Goal: Information Seeking & Learning: Learn about a topic

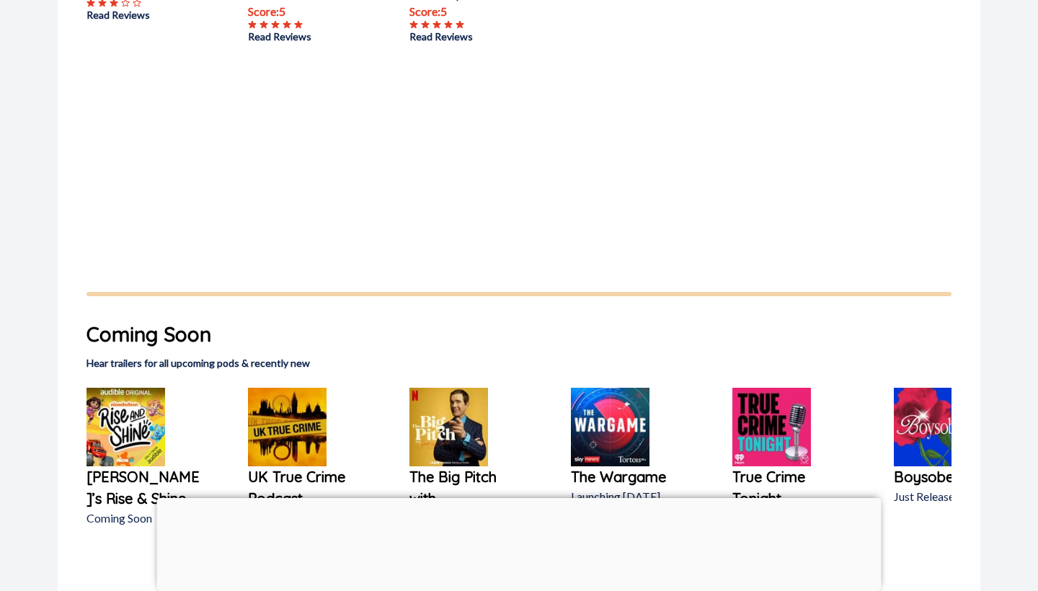
scroll to position [665, 0]
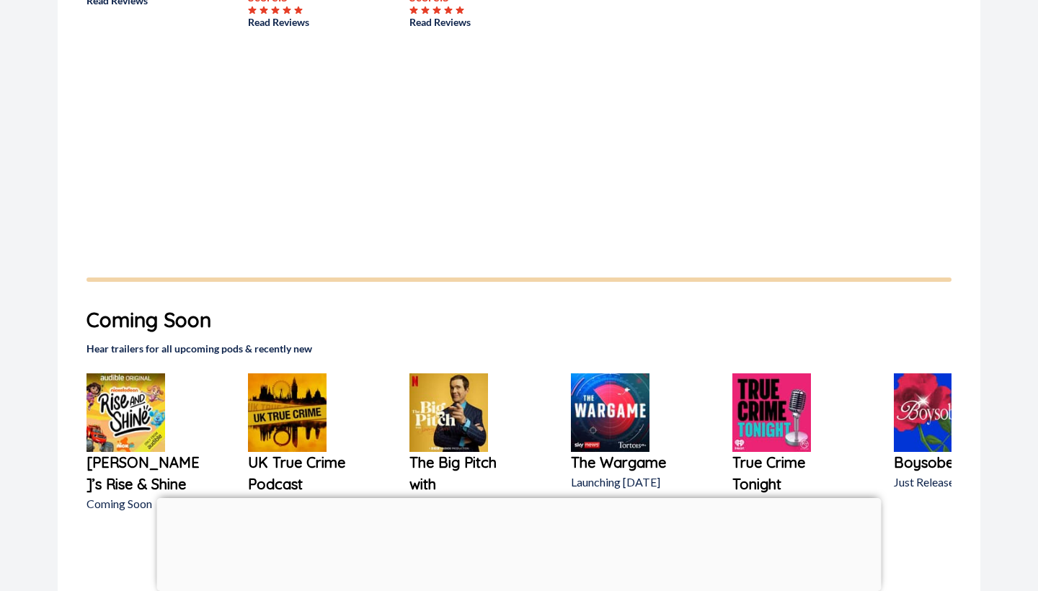
click at [515, 498] on div at bounding box center [519, 498] width 725 height 0
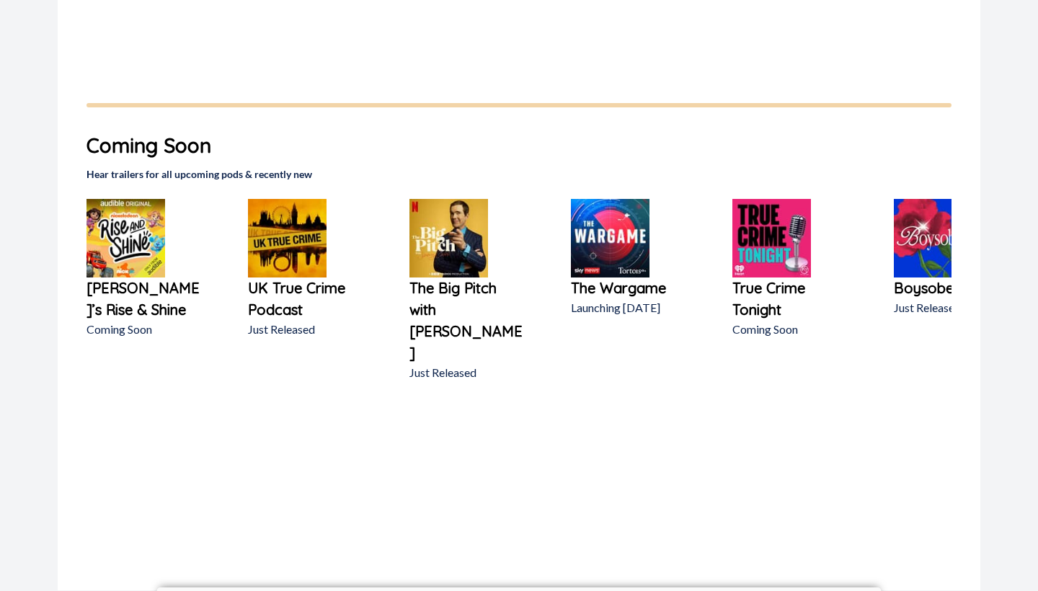
scroll to position [1056, 0]
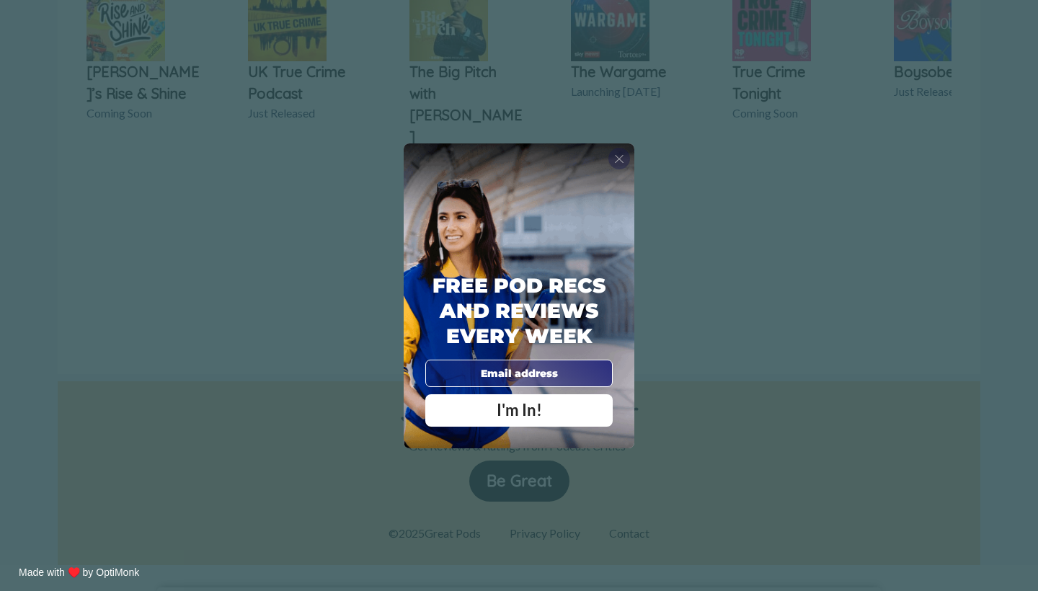
click at [621, 160] on span "X" at bounding box center [619, 158] width 10 height 14
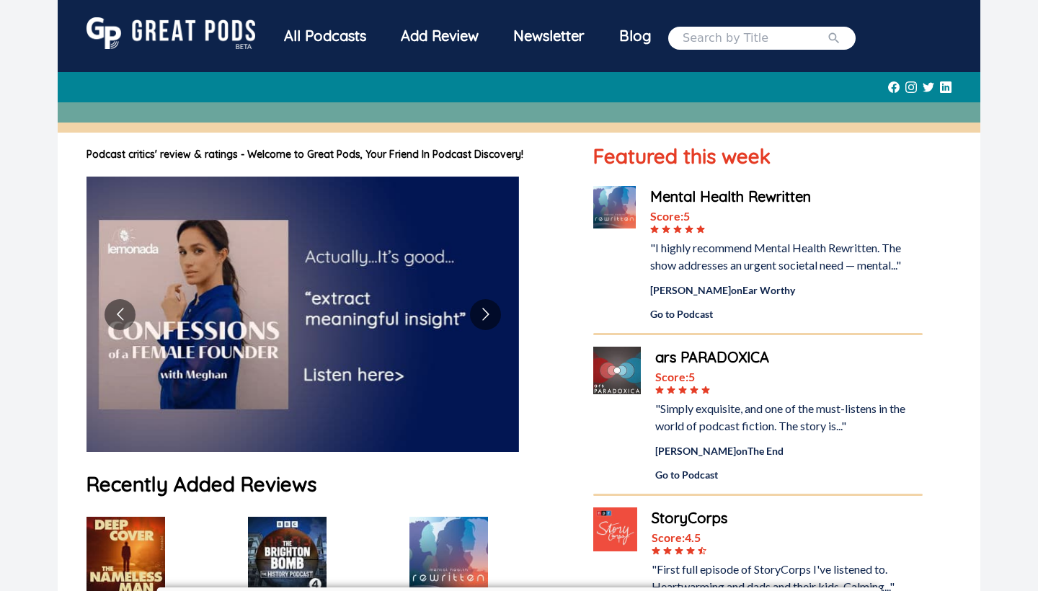
scroll to position [0, 0]
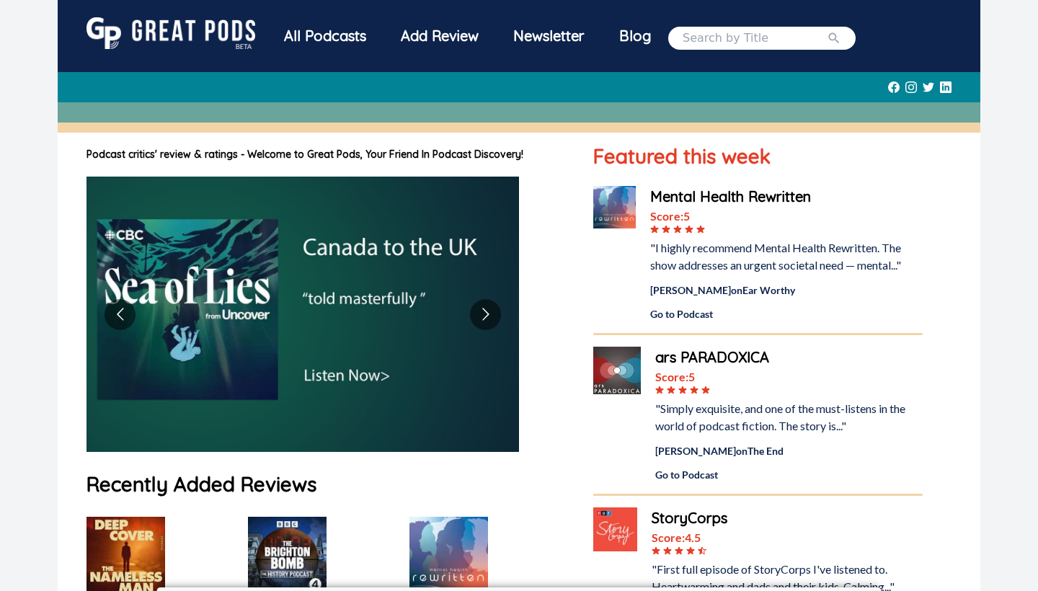
click at [816, 30] on input "search" at bounding box center [755, 38] width 144 height 17
click at [803, 50] on div "All Podcasts Add Review Newsletter Blog" at bounding box center [561, 37] width 589 height 41
click at [917, 84] on div at bounding box center [519, 87] width 865 height 30
click at [910, 87] on icon at bounding box center [912, 87] width 12 height 30
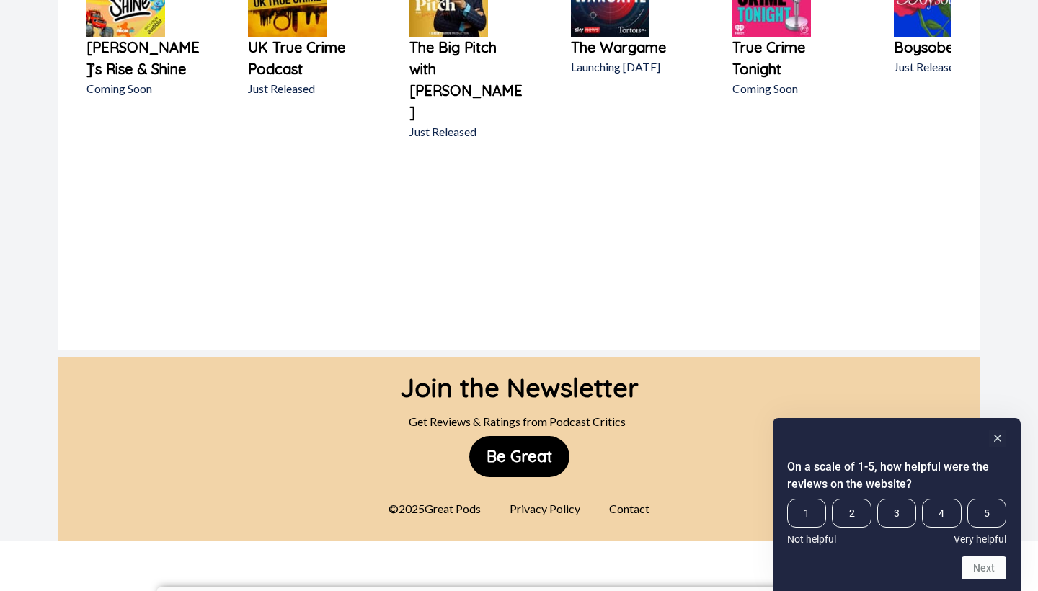
scroll to position [1104, 0]
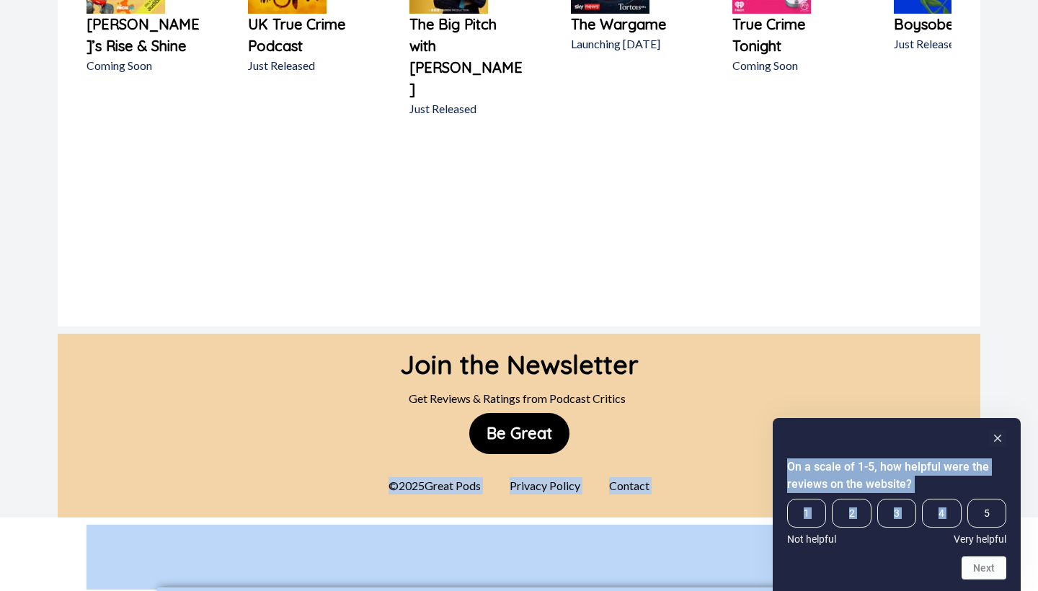
drag, startPoint x: 980, startPoint y: 518, endPoint x: 1022, endPoint y: 413, distance: 112.9
click at [1001, 435] on rect "Hide survey" at bounding box center [997, 438] width 17 height 17
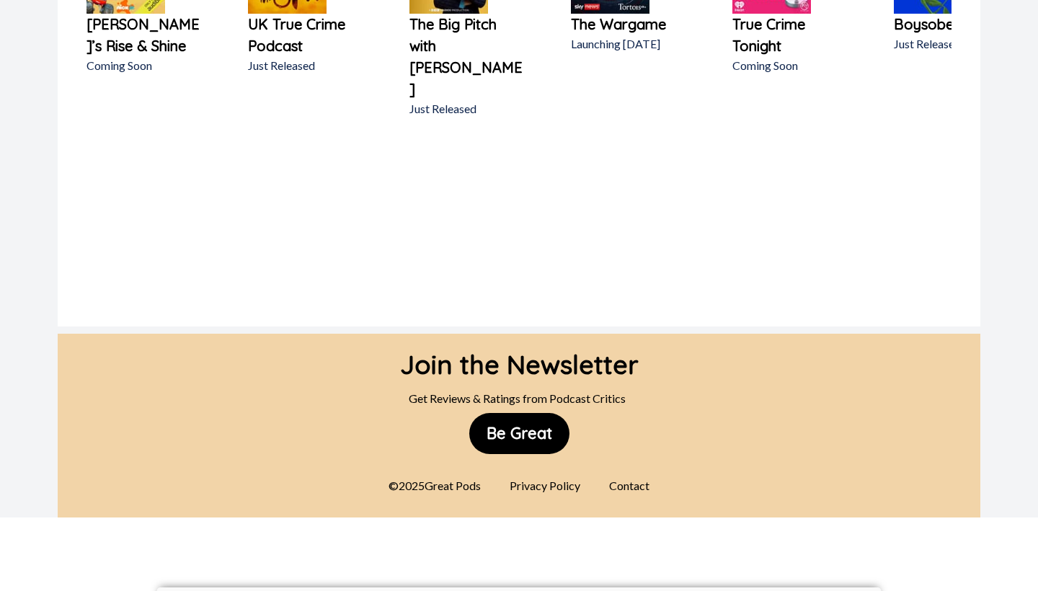
click at [1030, 381] on div "Join the Newsletter Get Reviews & Ratings from Podcast Critics Be Great © 2025 …" at bounding box center [519, 426] width 1038 height 184
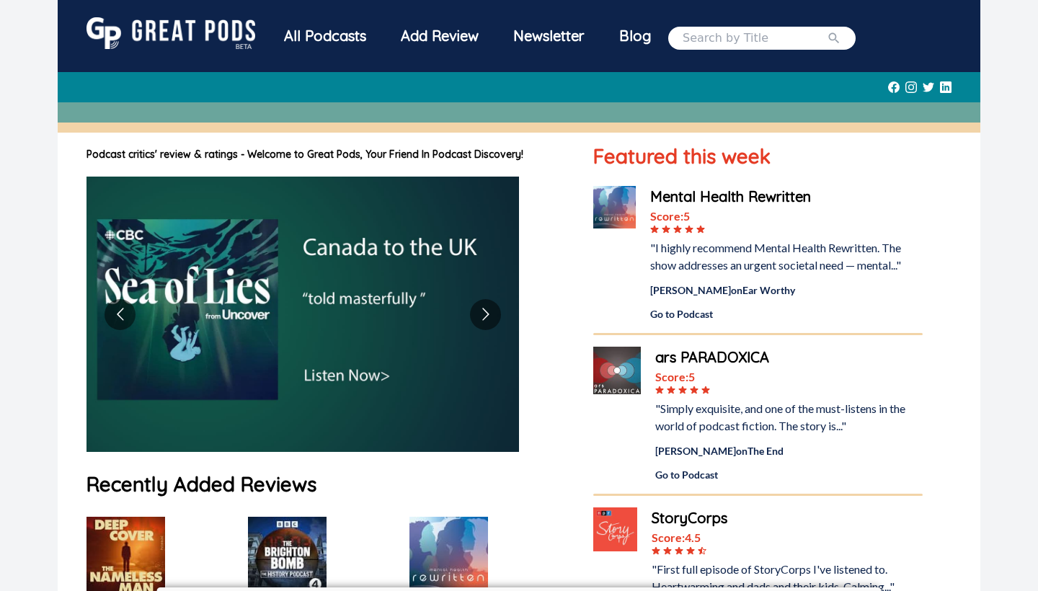
scroll to position [0, 0]
click at [729, 45] on input "search" at bounding box center [755, 38] width 144 height 17
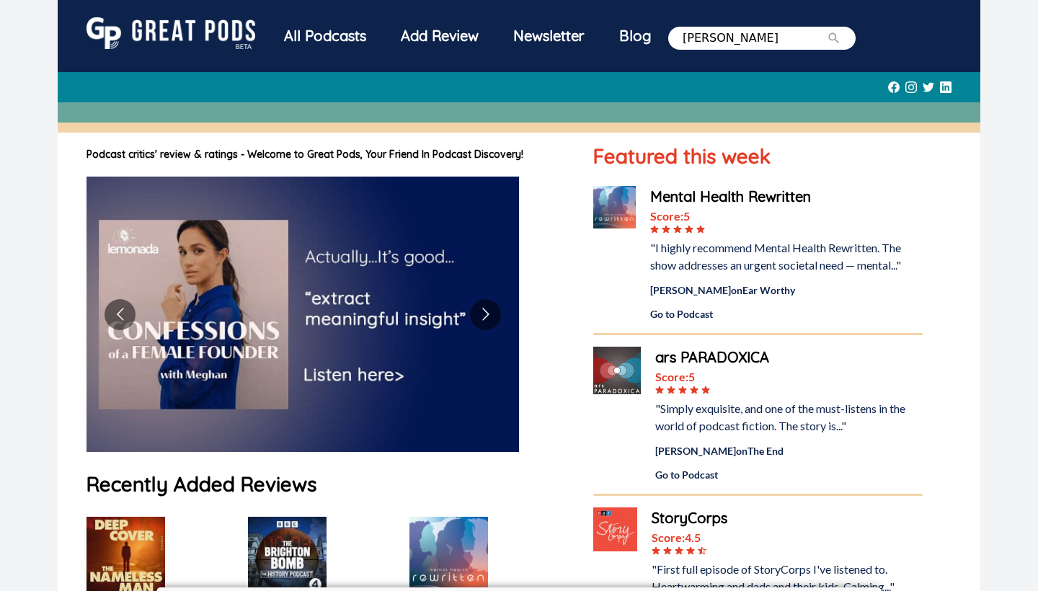
type input "[PERSON_NAME]"
click at [841, 37] on button "submit" at bounding box center [834, 38] width 14 height 17
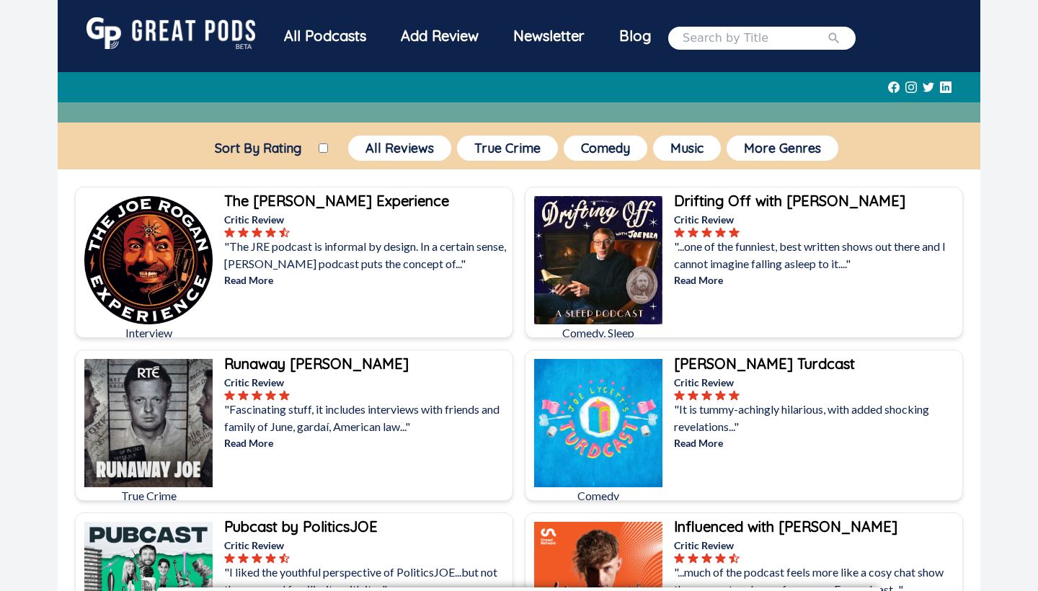
click at [386, 280] on p "Read More" at bounding box center [366, 280] width 285 height 15
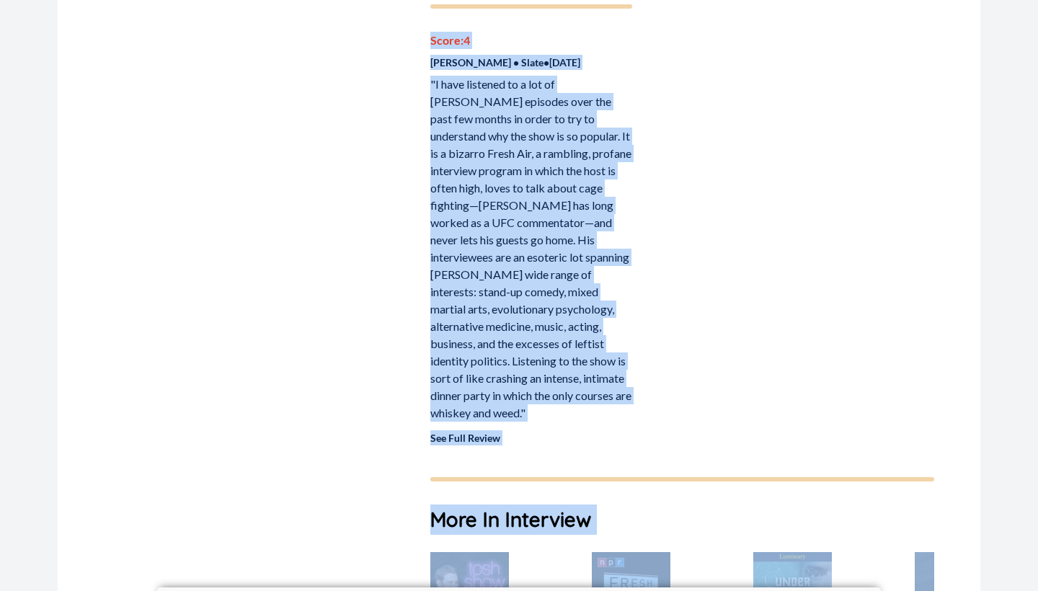
scroll to position [2671, 0]
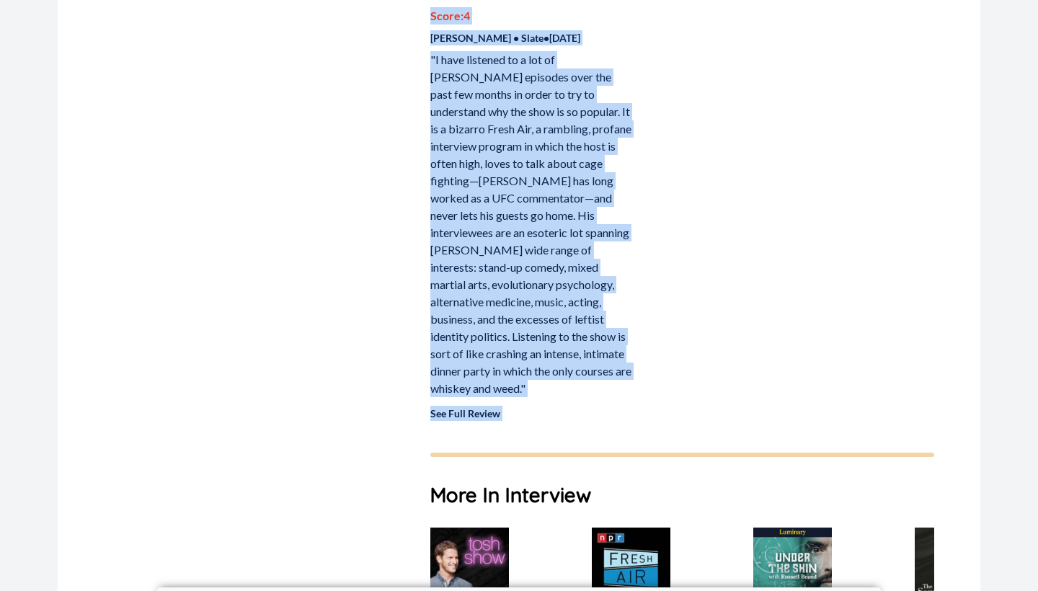
drag, startPoint x: 430, startPoint y: 273, endPoint x: 859, endPoint y: 332, distance: 433.0
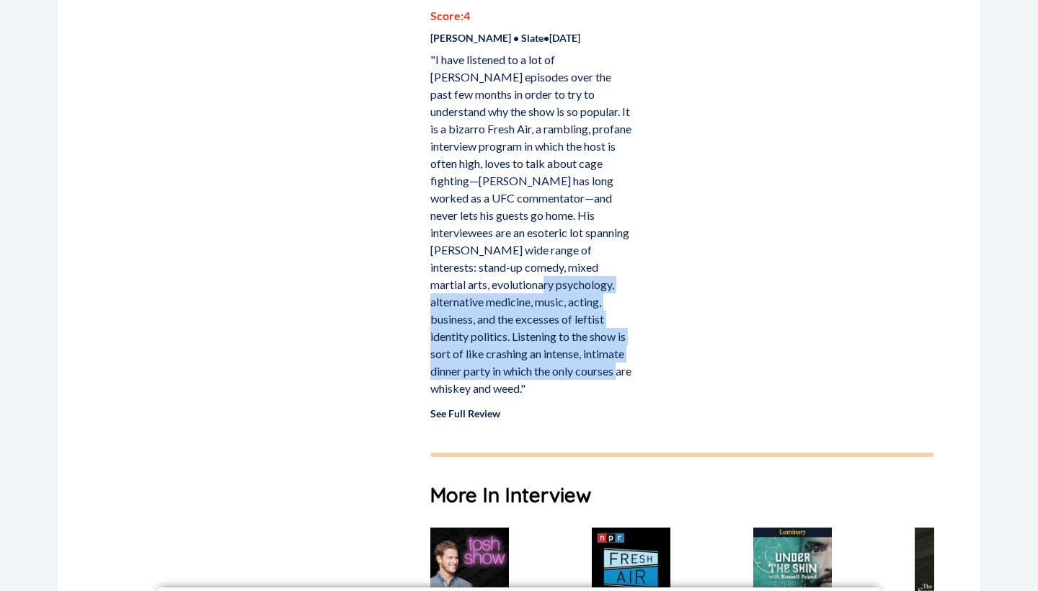
drag, startPoint x: 639, startPoint y: 308, endPoint x: 467, endPoint y: 219, distance: 193.8
click at [573, 285] on p ""I have listened to a lot of [PERSON_NAME] episodes over the past few months in…" at bounding box center [530, 224] width 201 height 346
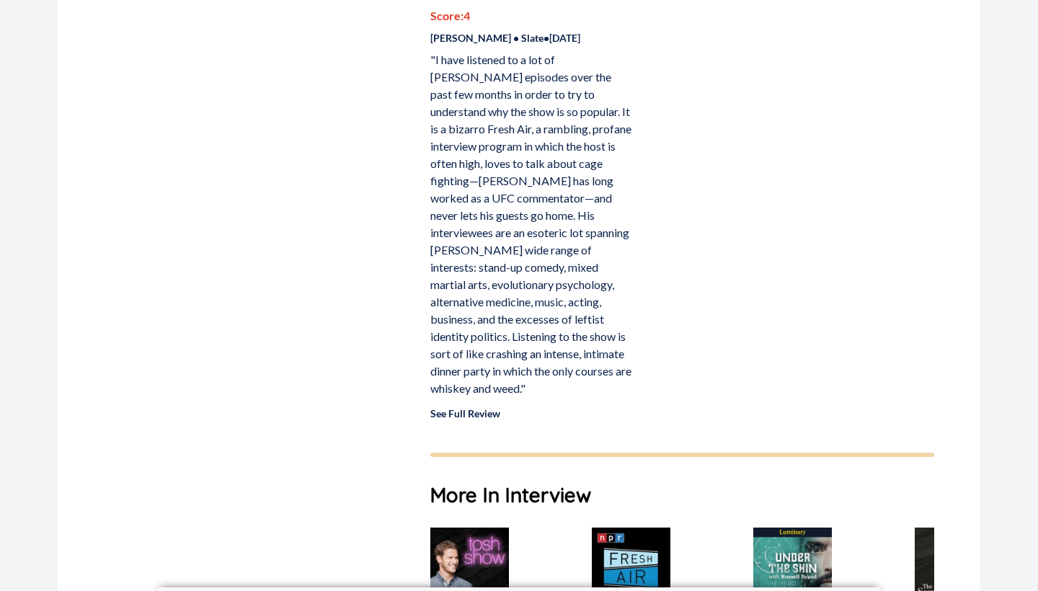
click at [480, 407] on link "See Full Review" at bounding box center [465, 413] width 70 height 12
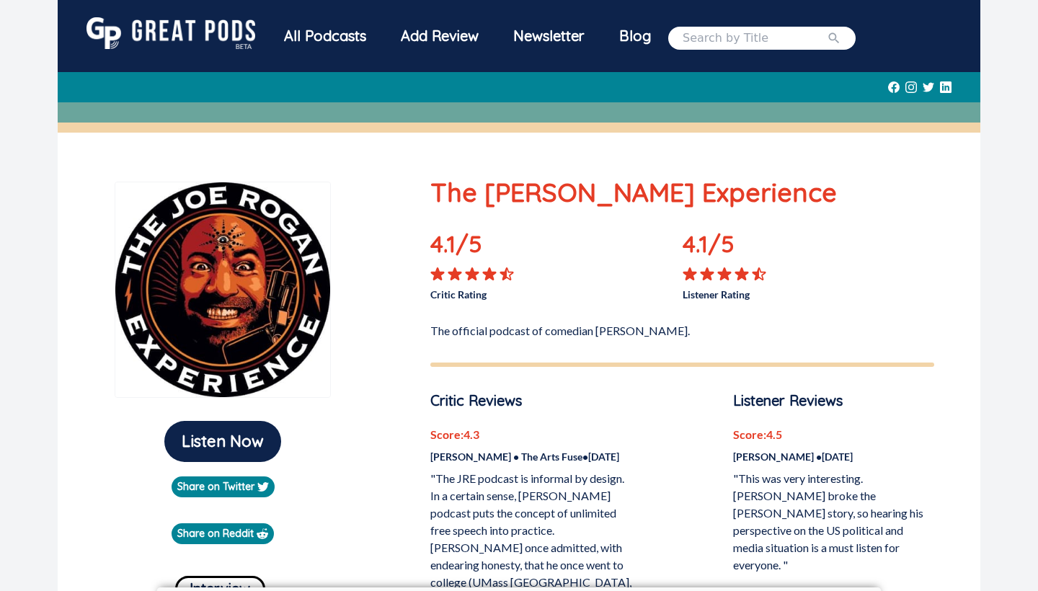
scroll to position [0, 0]
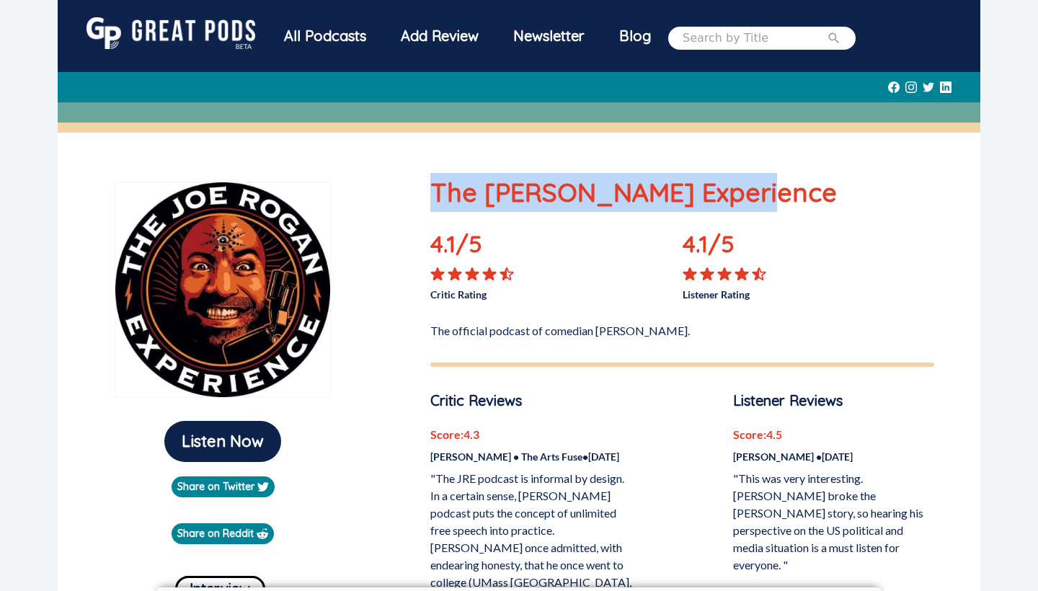
drag, startPoint x: 420, startPoint y: 200, endPoint x: 781, endPoint y: 208, distance: 360.6
click at [781, 208] on p "The [PERSON_NAME] Experience" at bounding box center [682, 192] width 504 height 39
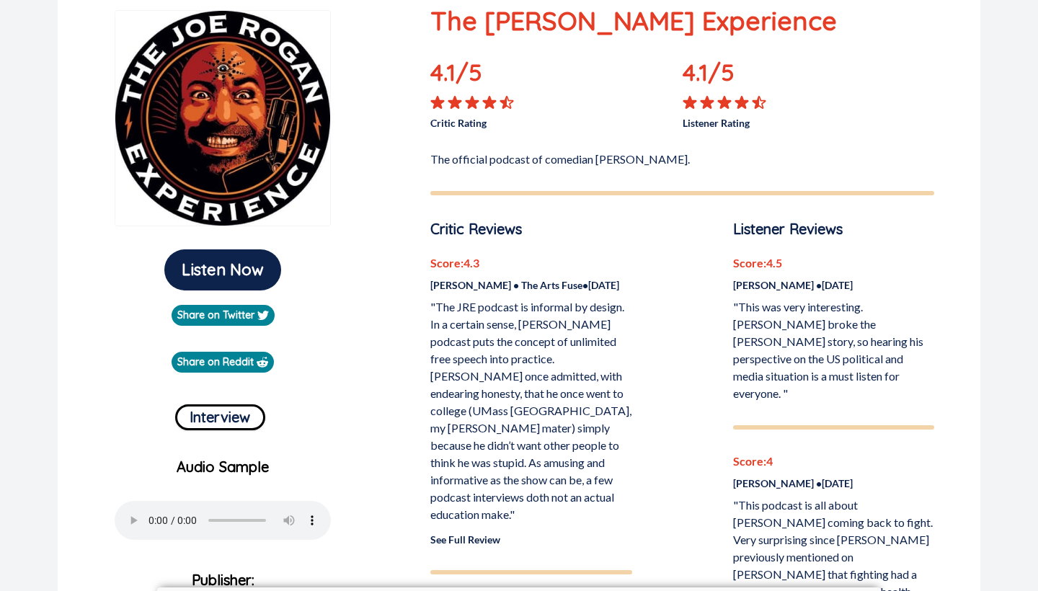
scroll to position [187, 0]
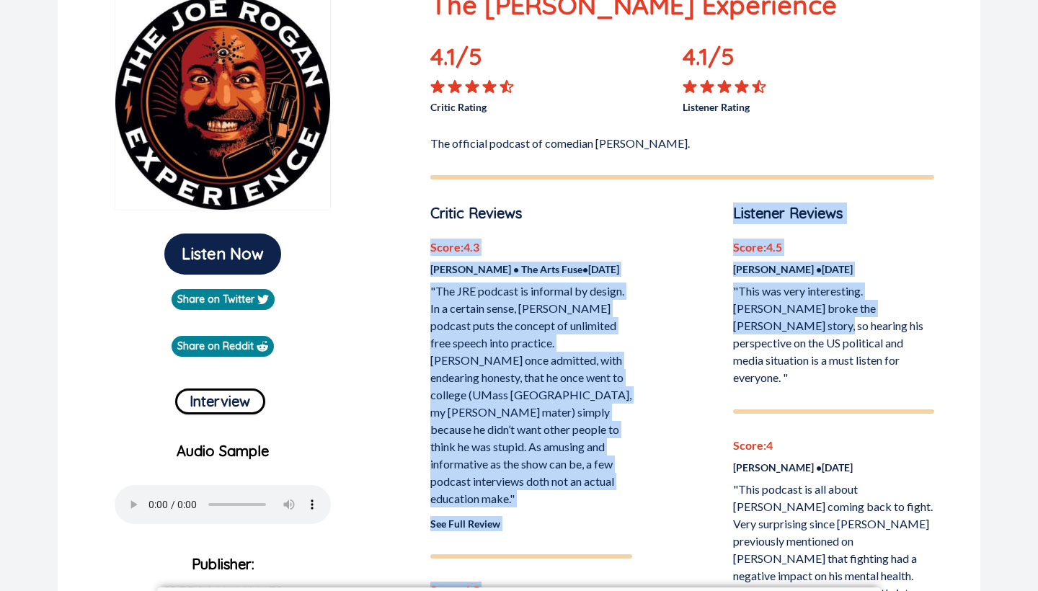
drag, startPoint x: 415, startPoint y: 246, endPoint x: 741, endPoint y: 316, distance: 333.3
click at [741, 316] on p ""This was very interesting. [PERSON_NAME] broke the [PERSON_NAME] story, so hea…" at bounding box center [833, 335] width 201 height 104
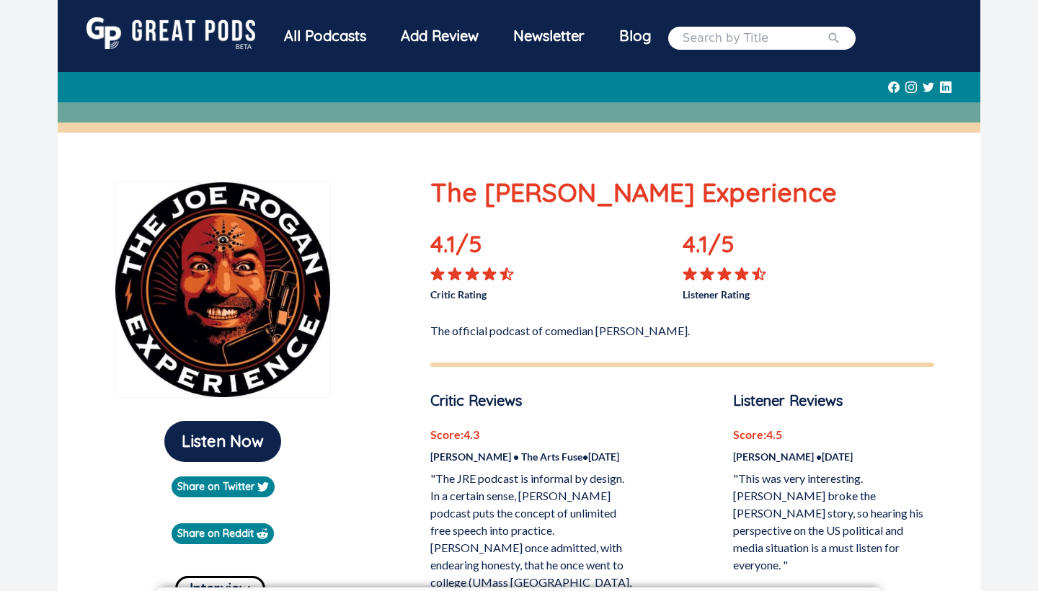
scroll to position [0, 0]
click at [160, 35] on img at bounding box center [171, 33] width 169 height 32
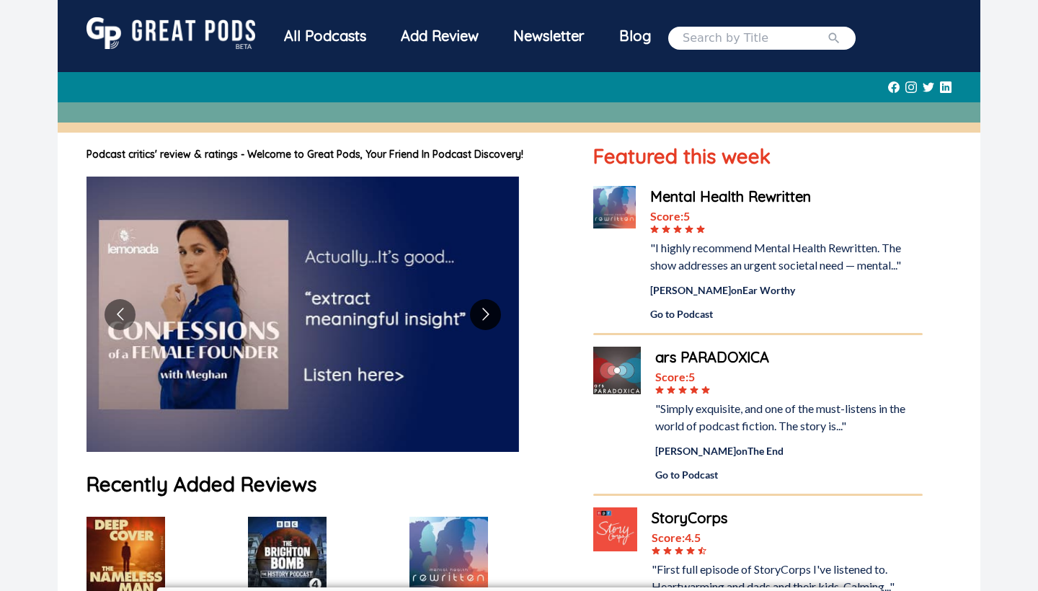
click at [487, 315] on button "Go to next slide" at bounding box center [485, 314] width 31 height 31
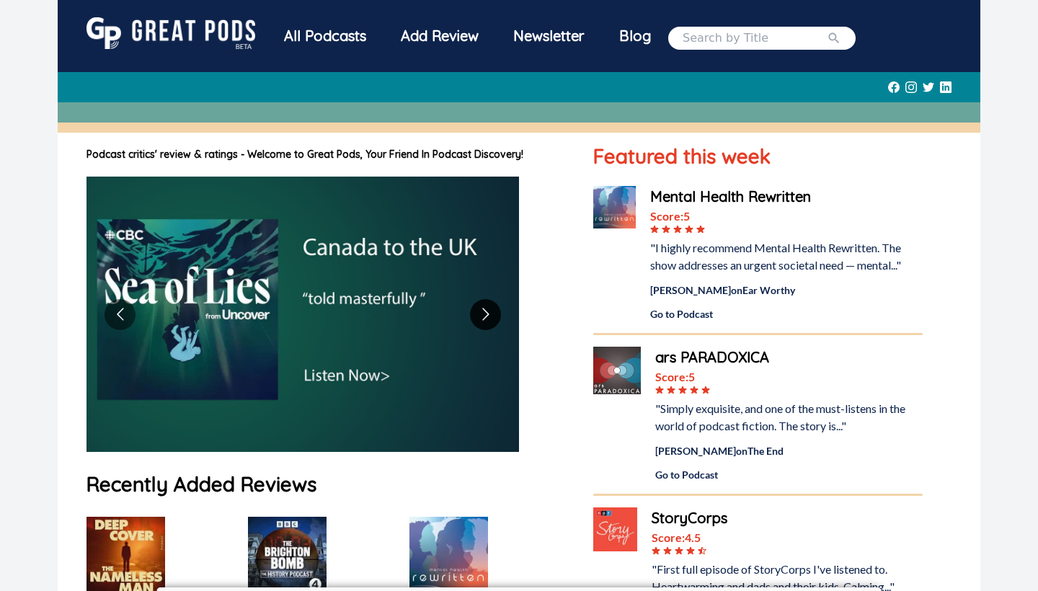
click at [487, 315] on button "Go to next slide" at bounding box center [485, 314] width 31 height 31
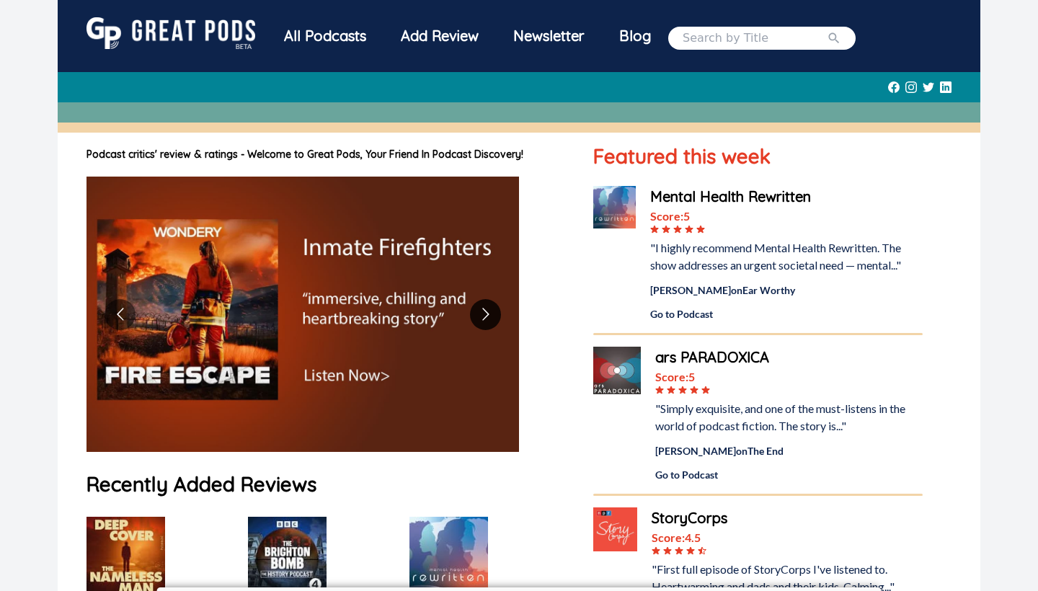
click at [487, 315] on button "Go to next slide" at bounding box center [485, 314] width 31 height 31
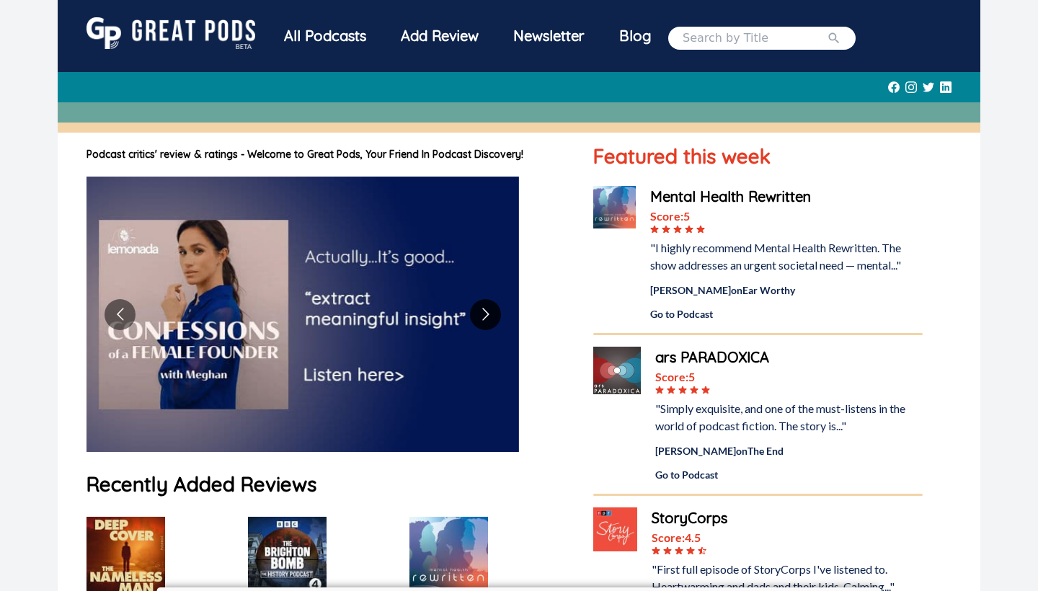
click at [487, 314] on button "Go to next slide" at bounding box center [485, 314] width 31 height 31
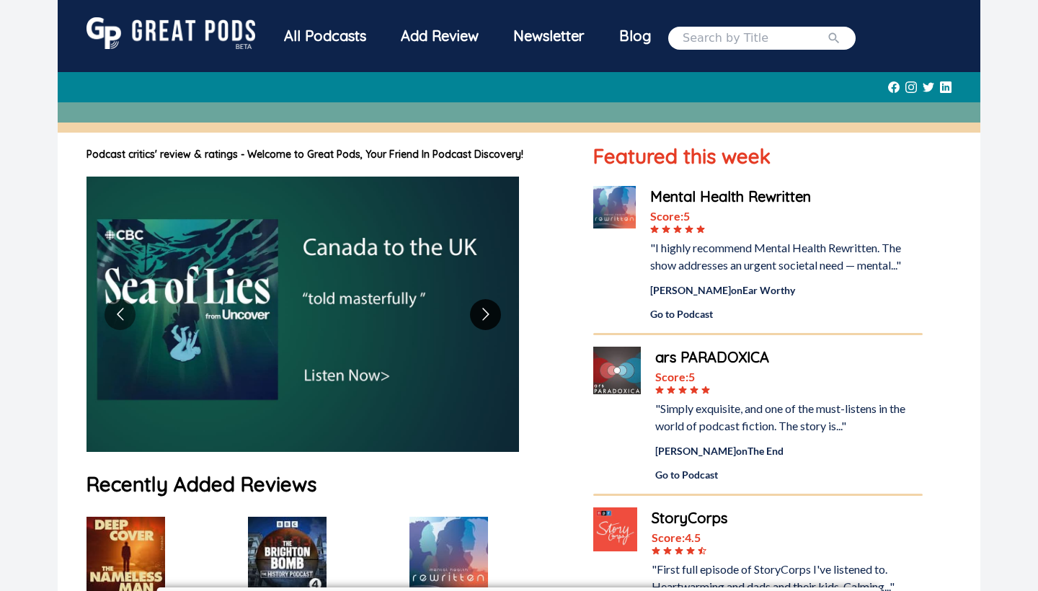
click at [487, 314] on button "Go to next slide" at bounding box center [485, 314] width 31 height 31
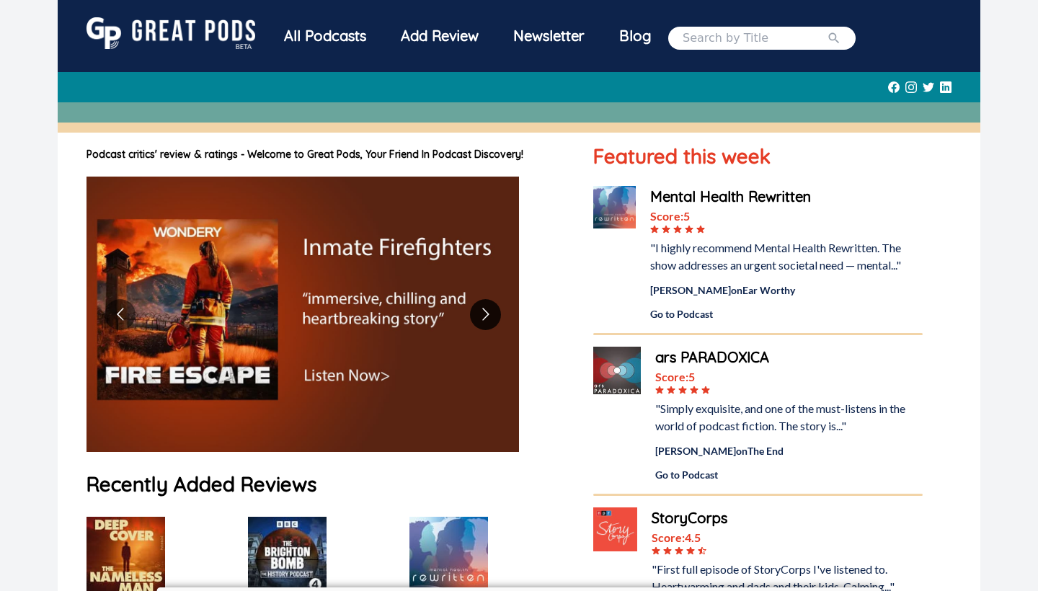
click at [487, 314] on button "Go to next slide" at bounding box center [485, 314] width 31 height 31
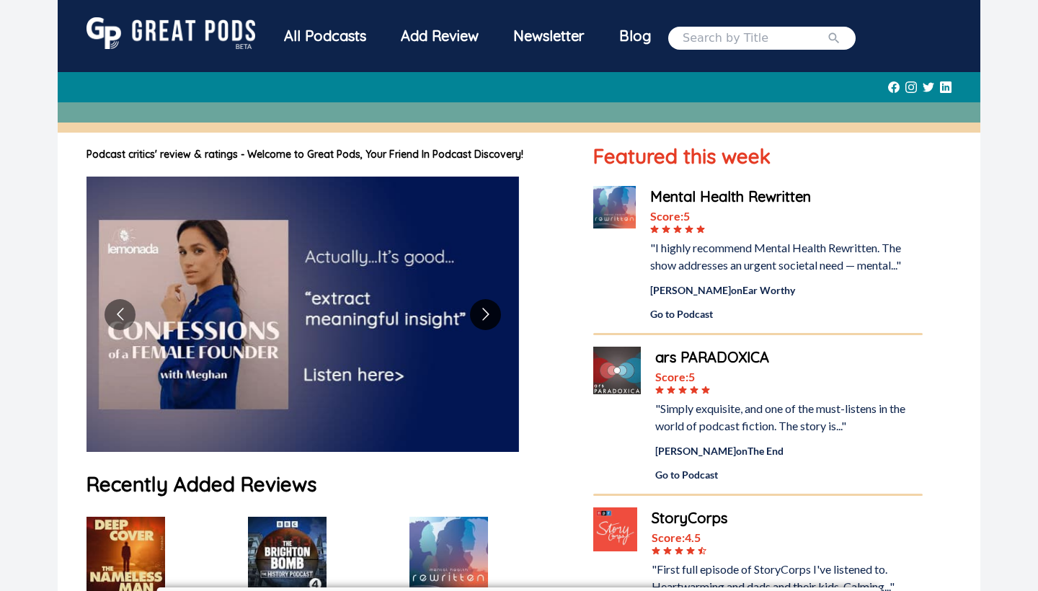
click at [487, 314] on button "Go to next slide" at bounding box center [485, 314] width 31 height 31
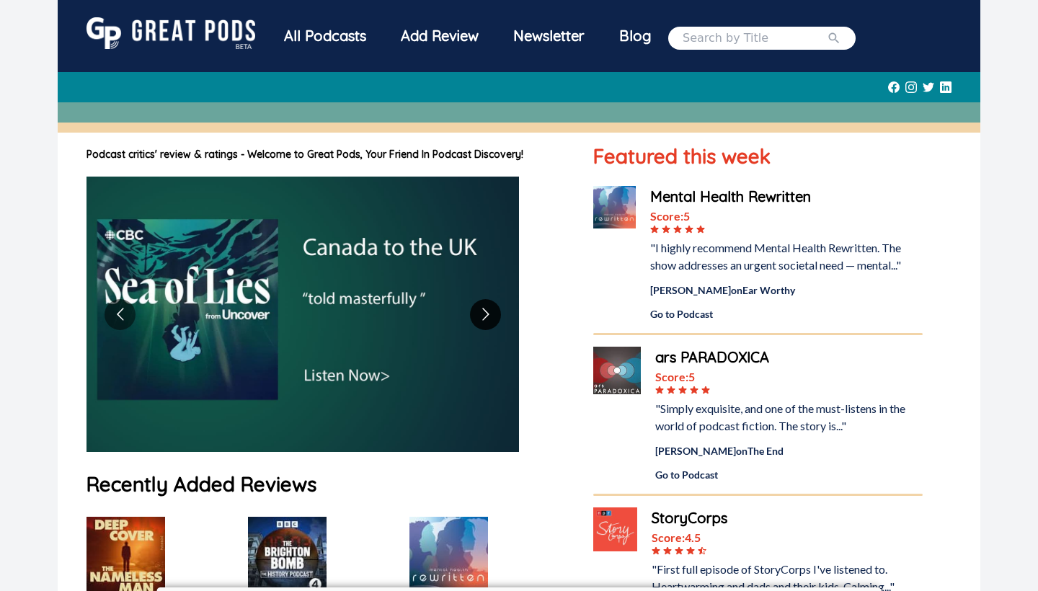
click at [487, 314] on button "Go to next slide" at bounding box center [485, 314] width 31 height 31
click at [632, 37] on div "Blog" at bounding box center [635, 35] width 66 height 37
click at [499, 314] on button "Go to next slide" at bounding box center [485, 314] width 31 height 31
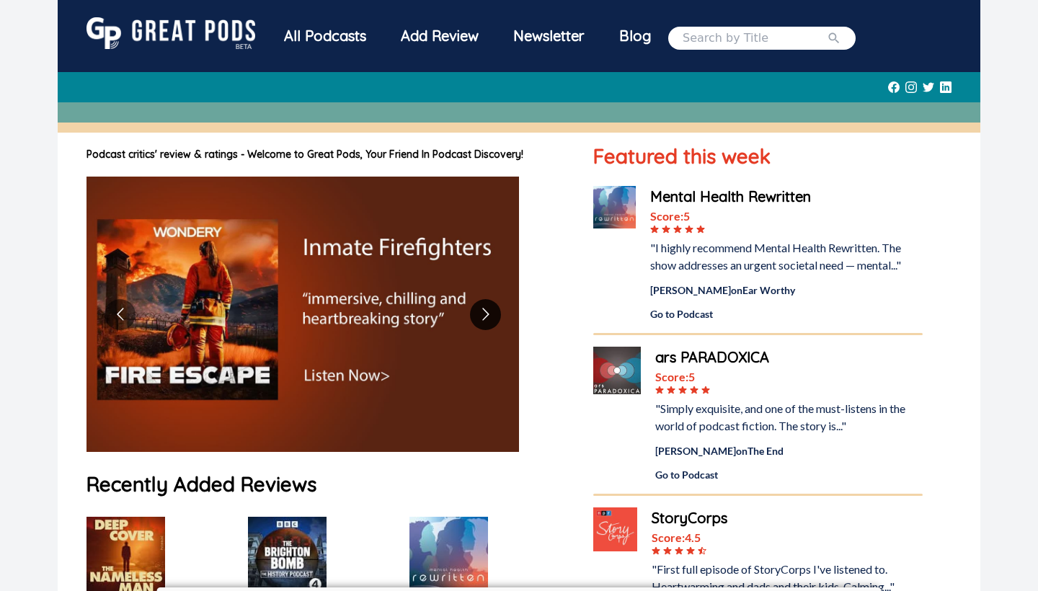
click at [499, 314] on button "Go to next slide" at bounding box center [485, 314] width 31 height 31
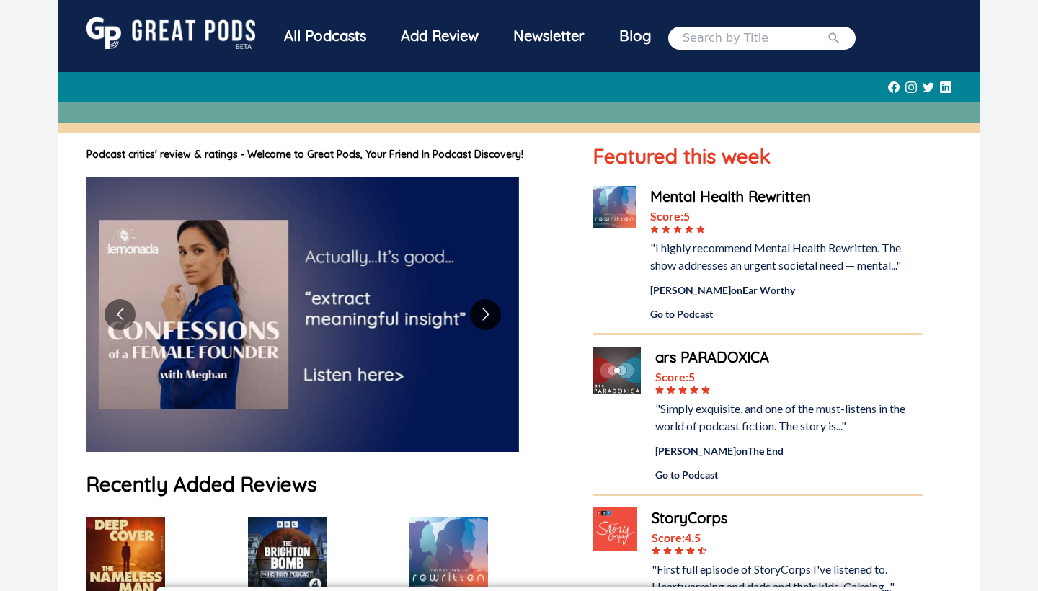
click at [499, 314] on button "Go to next slide" at bounding box center [485, 314] width 31 height 31
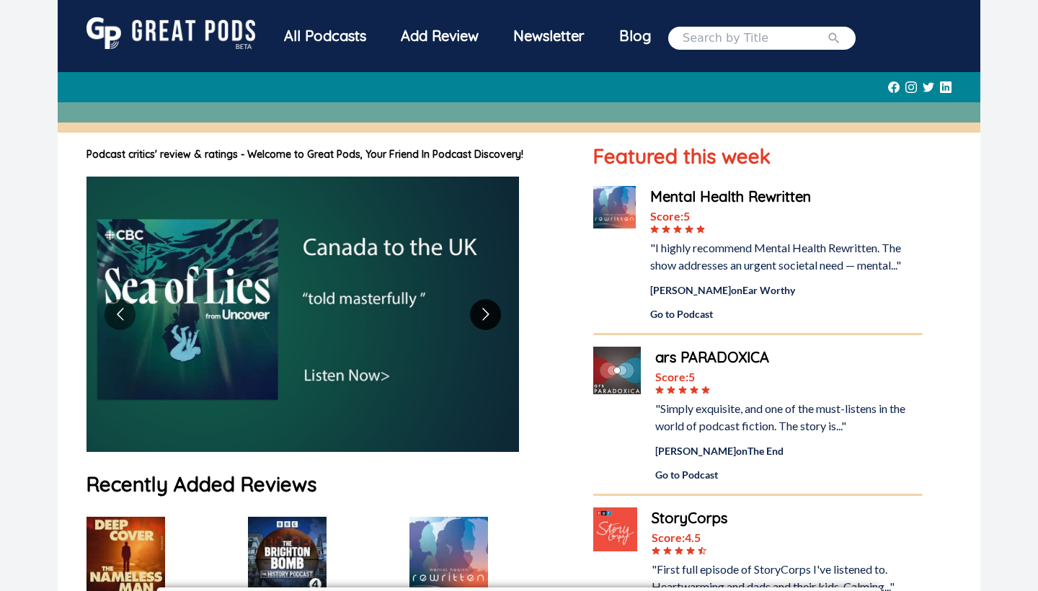
click at [499, 314] on button "Go to next slide" at bounding box center [485, 314] width 31 height 31
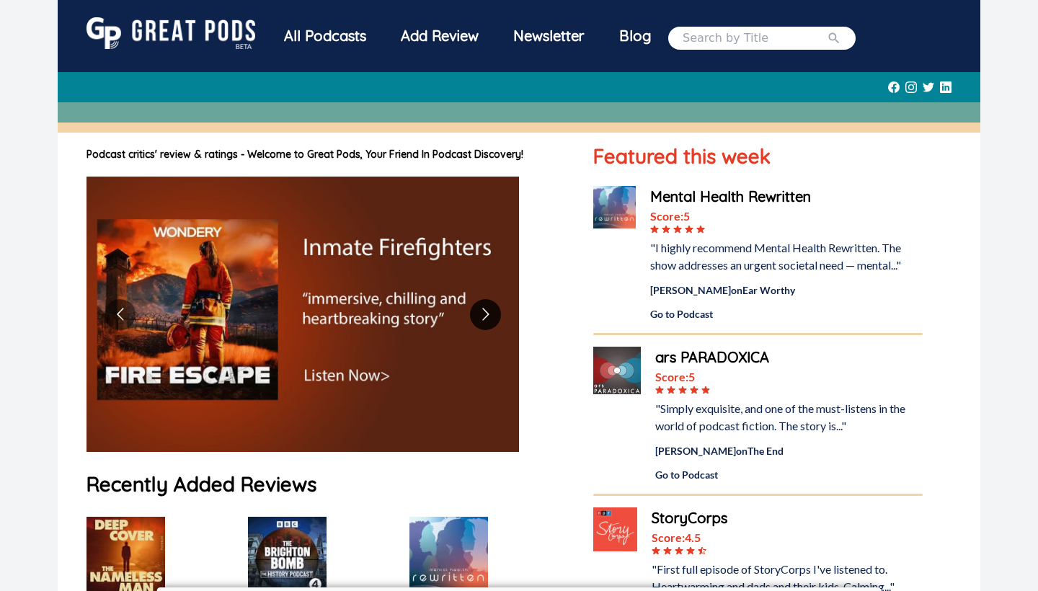
click at [499, 314] on button "Go to next slide" at bounding box center [485, 314] width 31 height 31
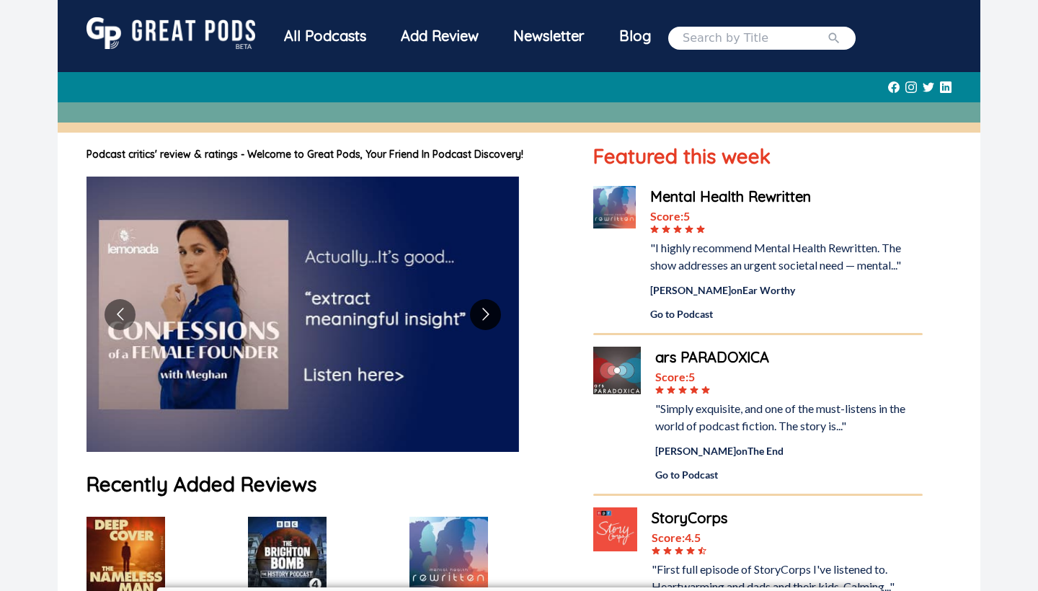
click at [499, 314] on button "Go to next slide" at bounding box center [485, 314] width 31 height 31
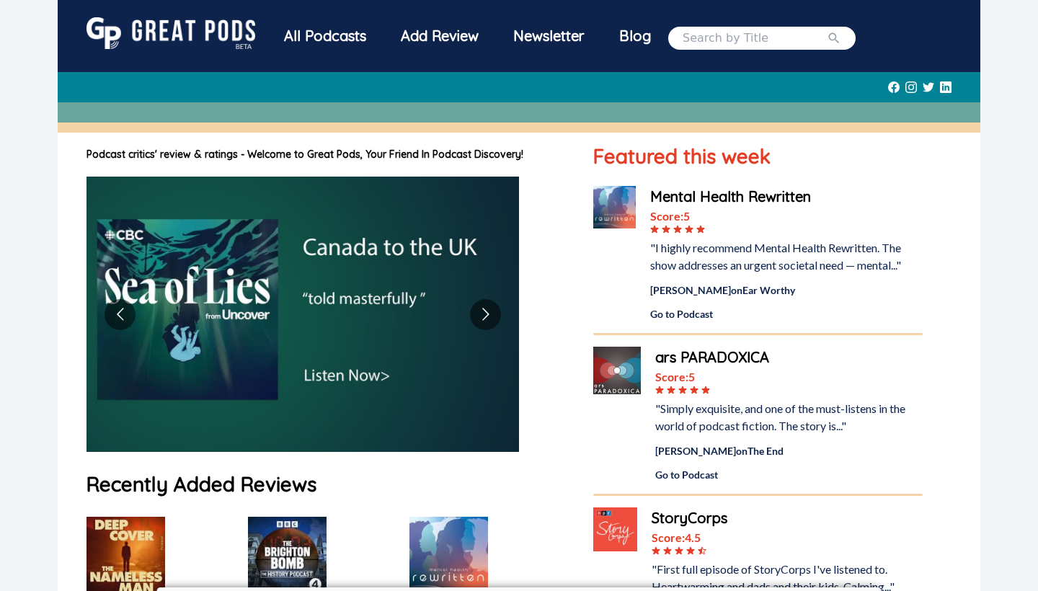
click at [746, 37] on input "search" at bounding box center [755, 38] width 144 height 17
type input "business"
click at [841, 37] on button "submit" at bounding box center [834, 38] width 14 height 17
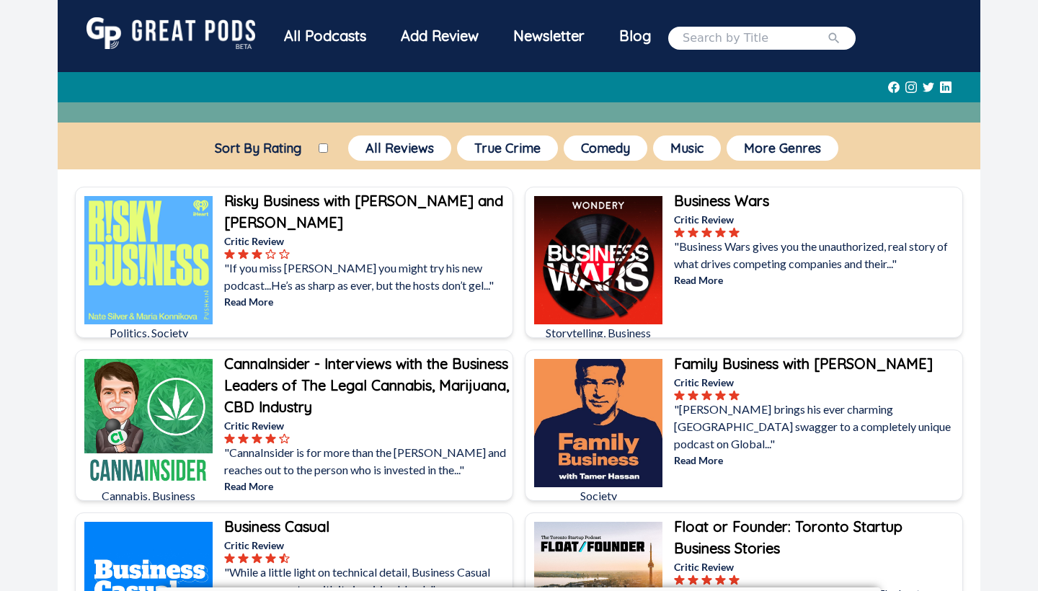
click at [339, 25] on div "All Podcasts" at bounding box center [325, 35] width 117 height 37
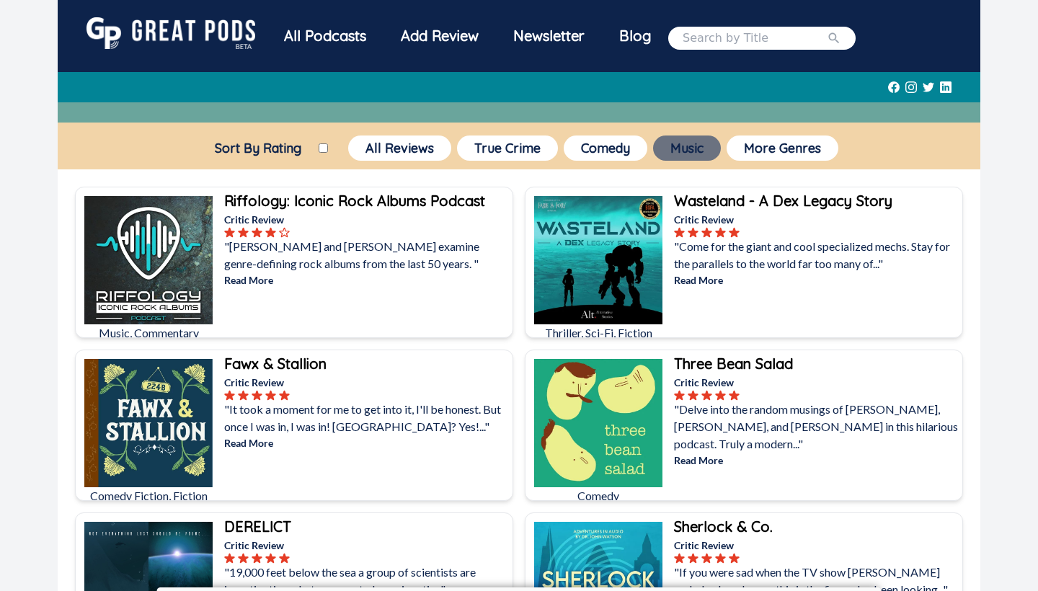
click at [697, 149] on button "Music" at bounding box center [687, 148] width 68 height 25
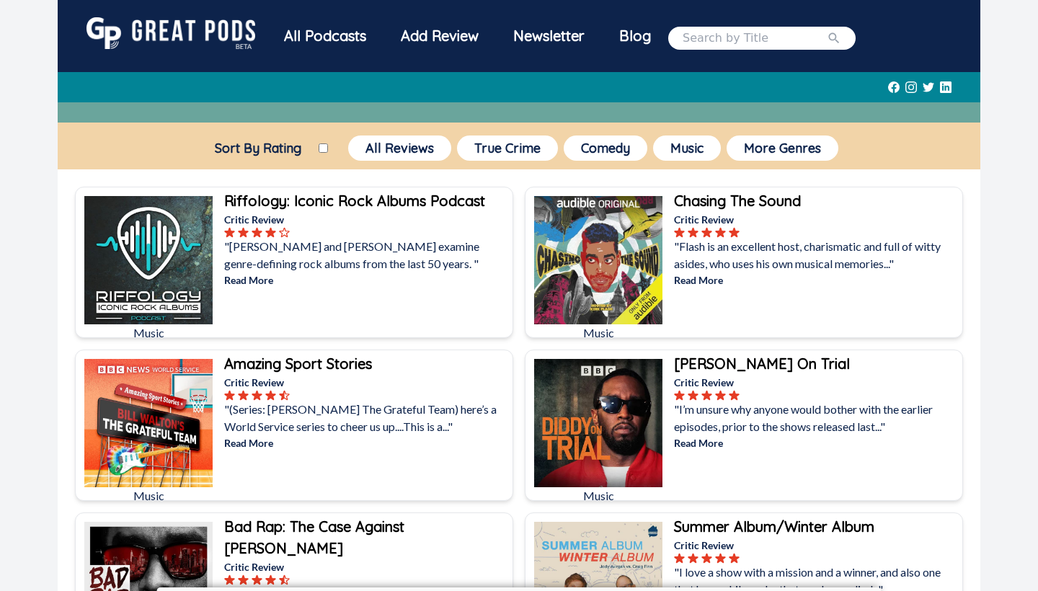
click at [753, 437] on p "Read More" at bounding box center [816, 442] width 285 height 15
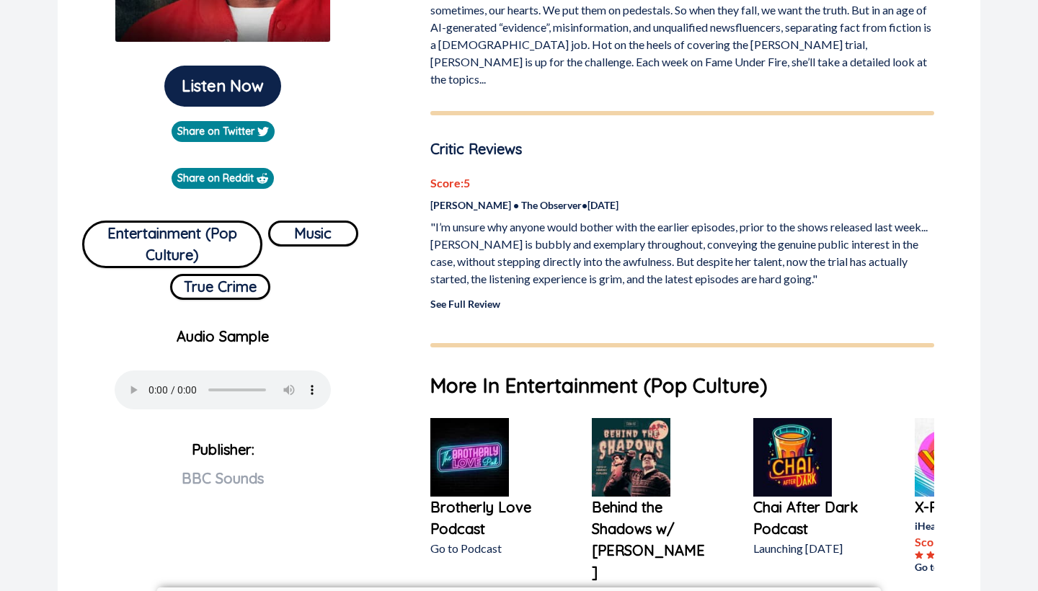
scroll to position [175, 0]
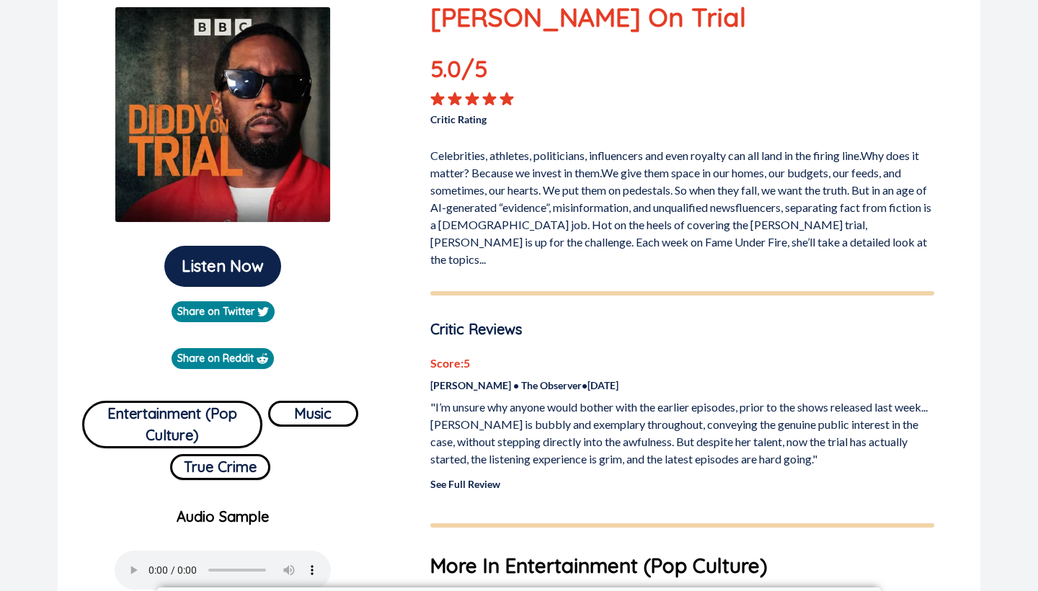
click at [476, 478] on link "See Full Review" at bounding box center [465, 484] width 70 height 12
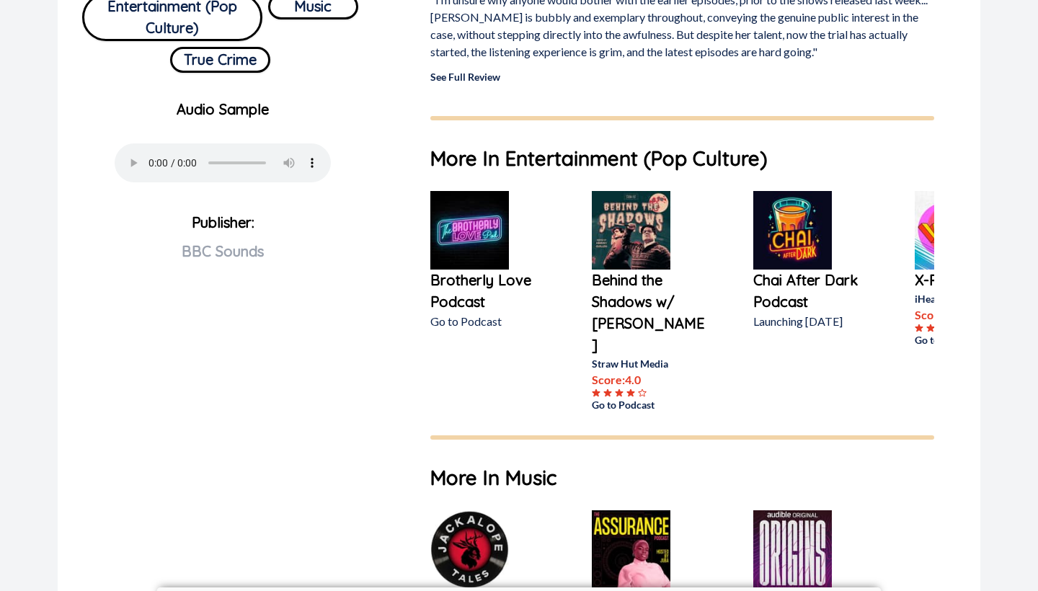
scroll to position [160, 0]
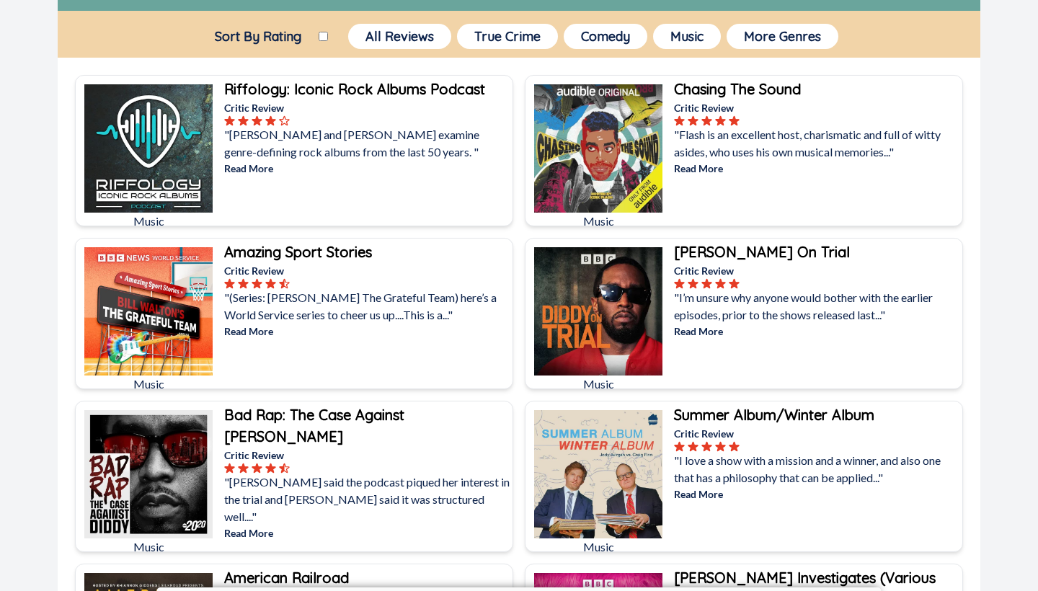
scroll to position [86, 0]
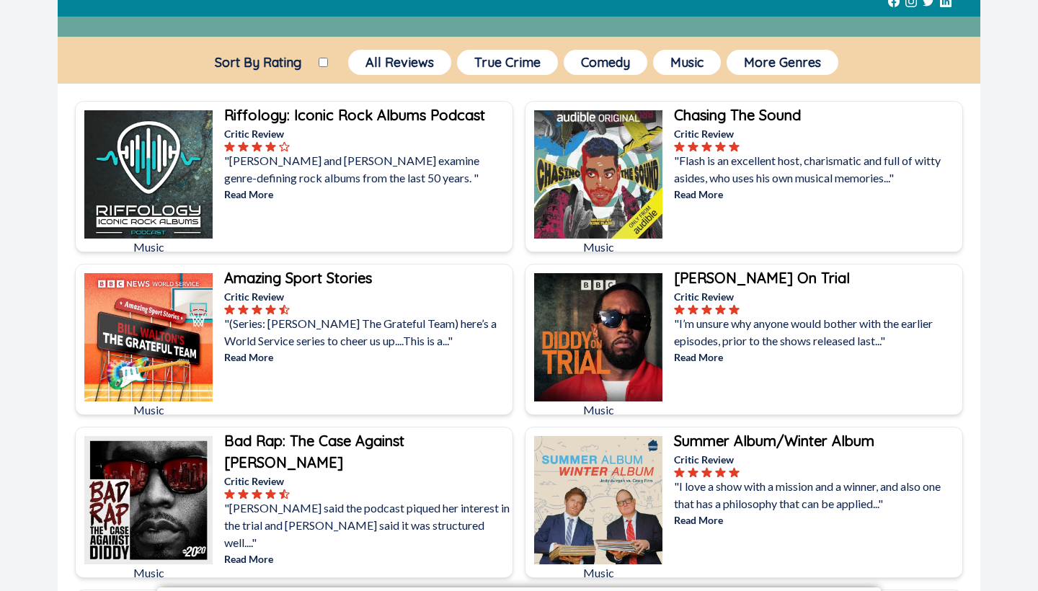
click at [365, 180] on p ""[PERSON_NAME] and [PERSON_NAME] examine genre-defining rock albums from the la…" at bounding box center [366, 169] width 285 height 35
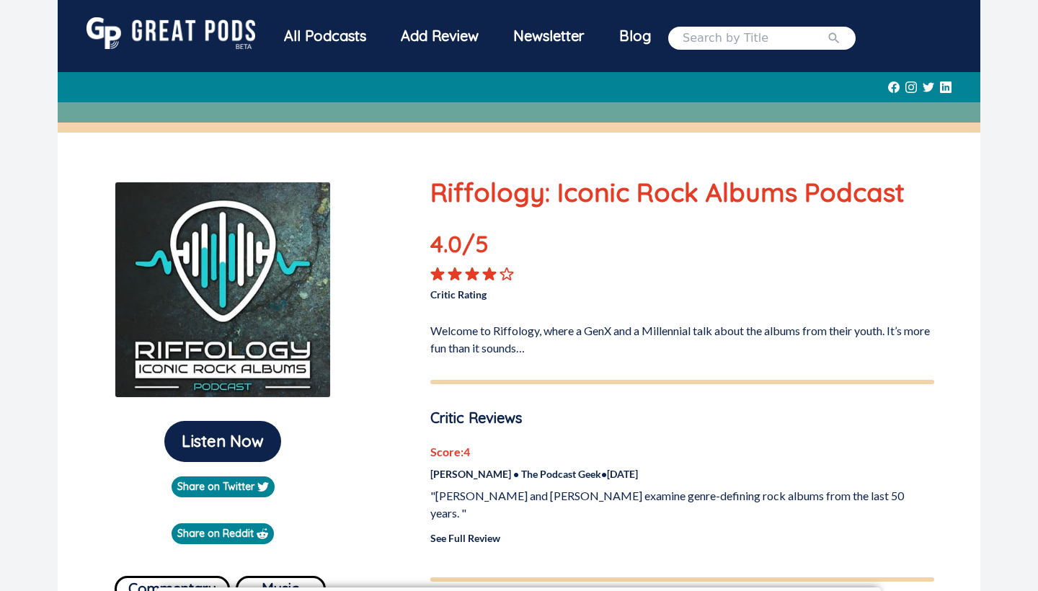
click at [771, 37] on input "search" at bounding box center [755, 38] width 144 height 17
click at [192, 38] on img at bounding box center [171, 33] width 169 height 32
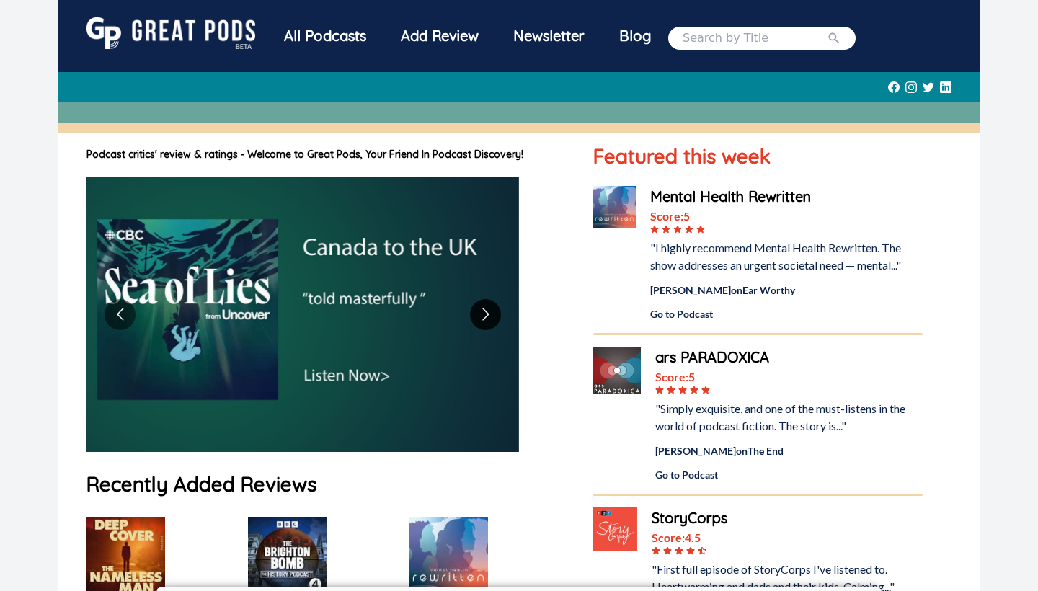
click at [495, 310] on button "Go to next slide" at bounding box center [485, 314] width 31 height 31
